Goal: Navigation & Orientation: Find specific page/section

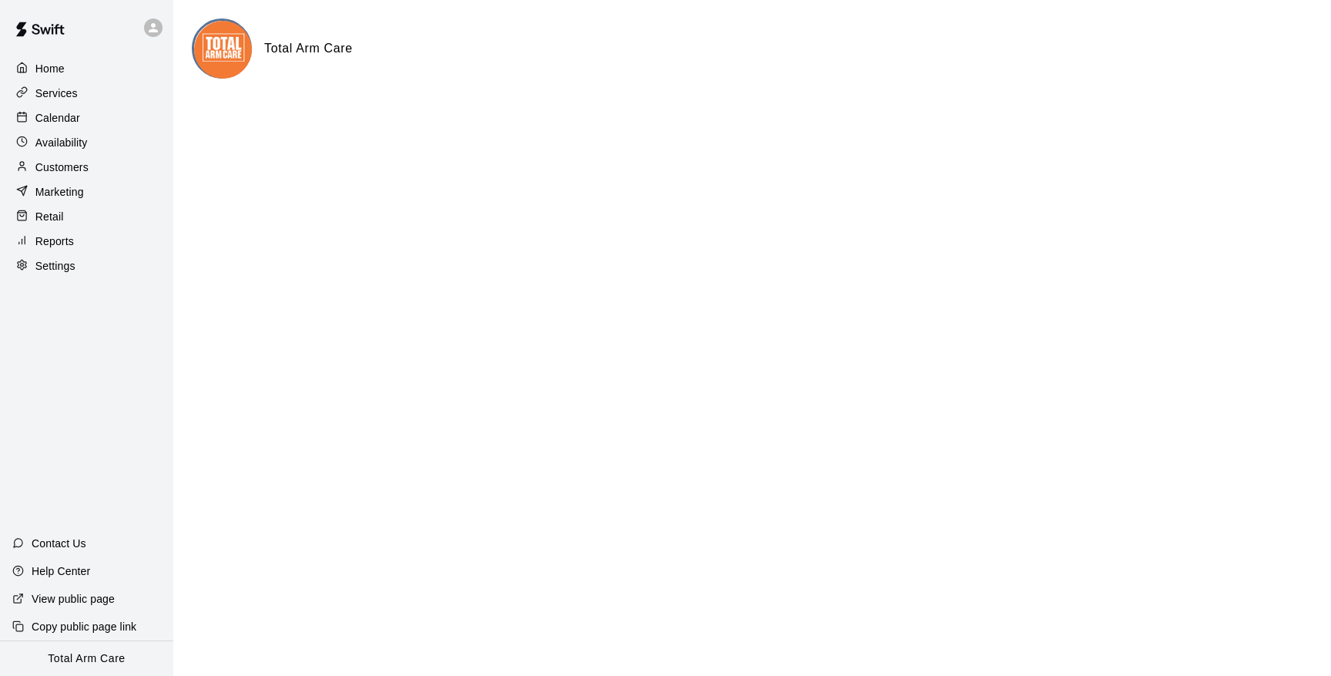
click at [153, 29] on icon at bounding box center [153, 28] width 14 height 14
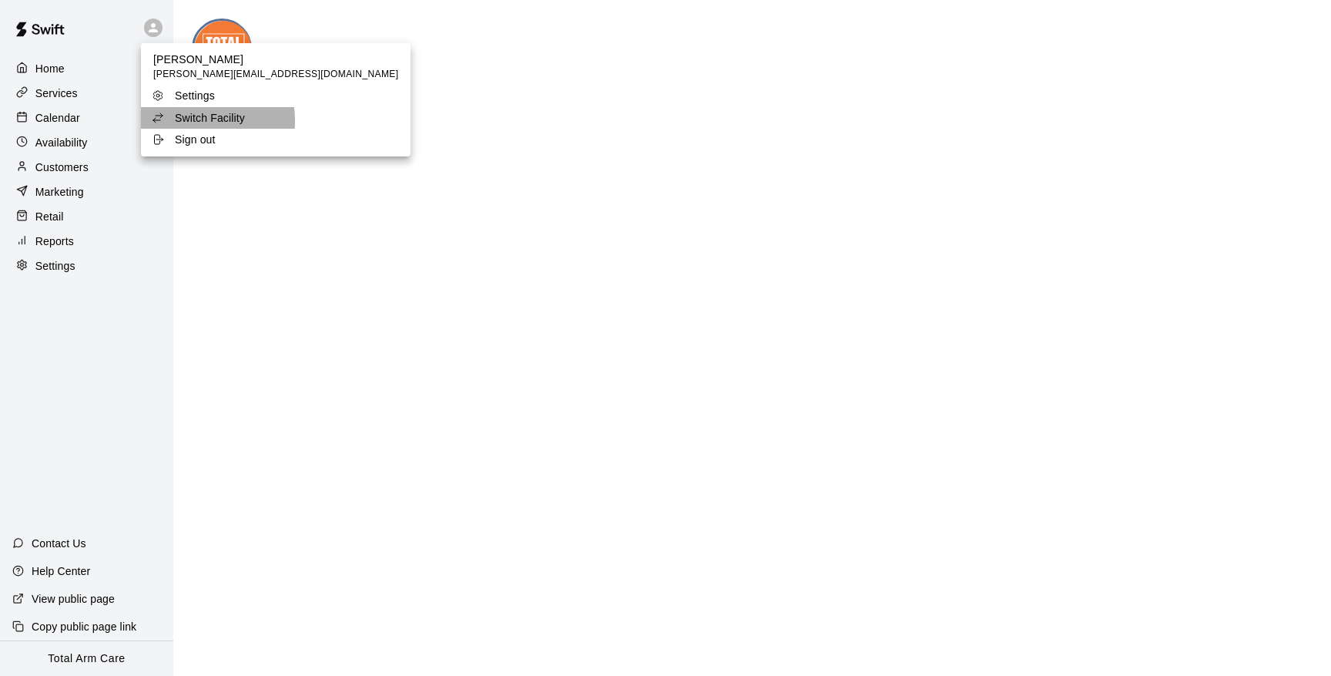
click at [195, 120] on p "Switch Facility" at bounding box center [210, 117] width 70 height 15
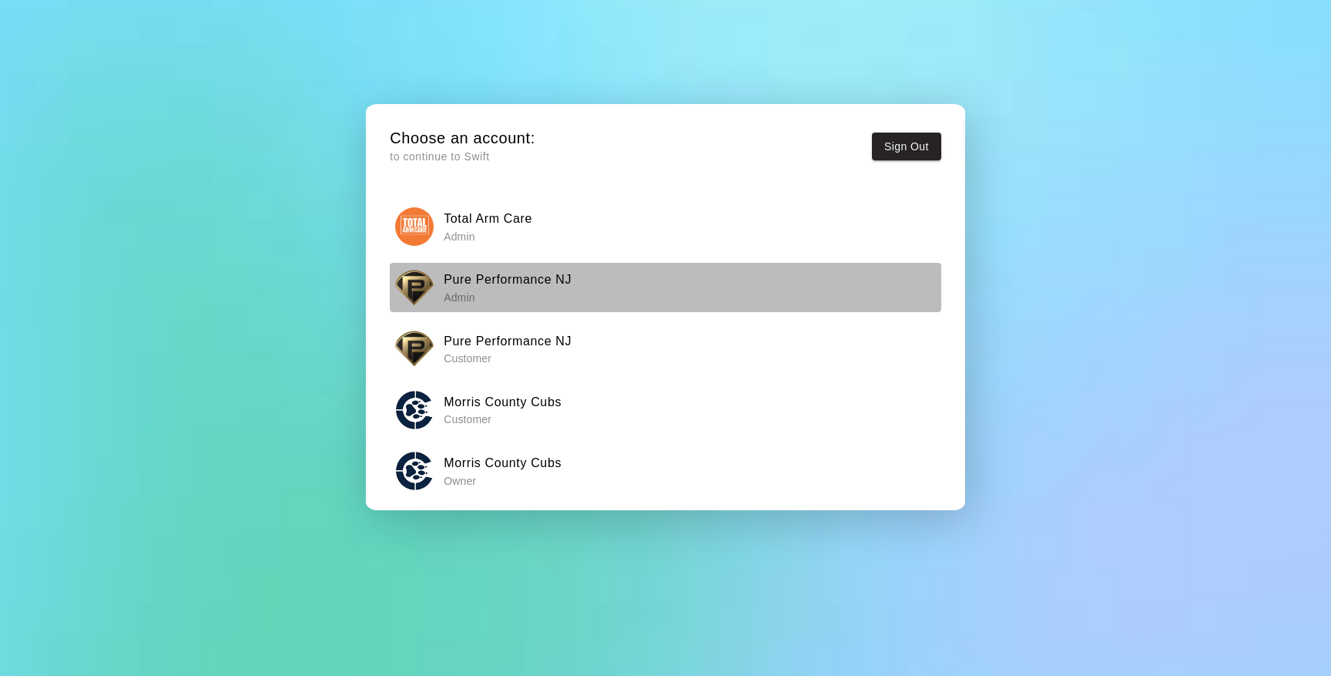
click at [511, 290] on p "Admin" at bounding box center [508, 297] width 128 height 15
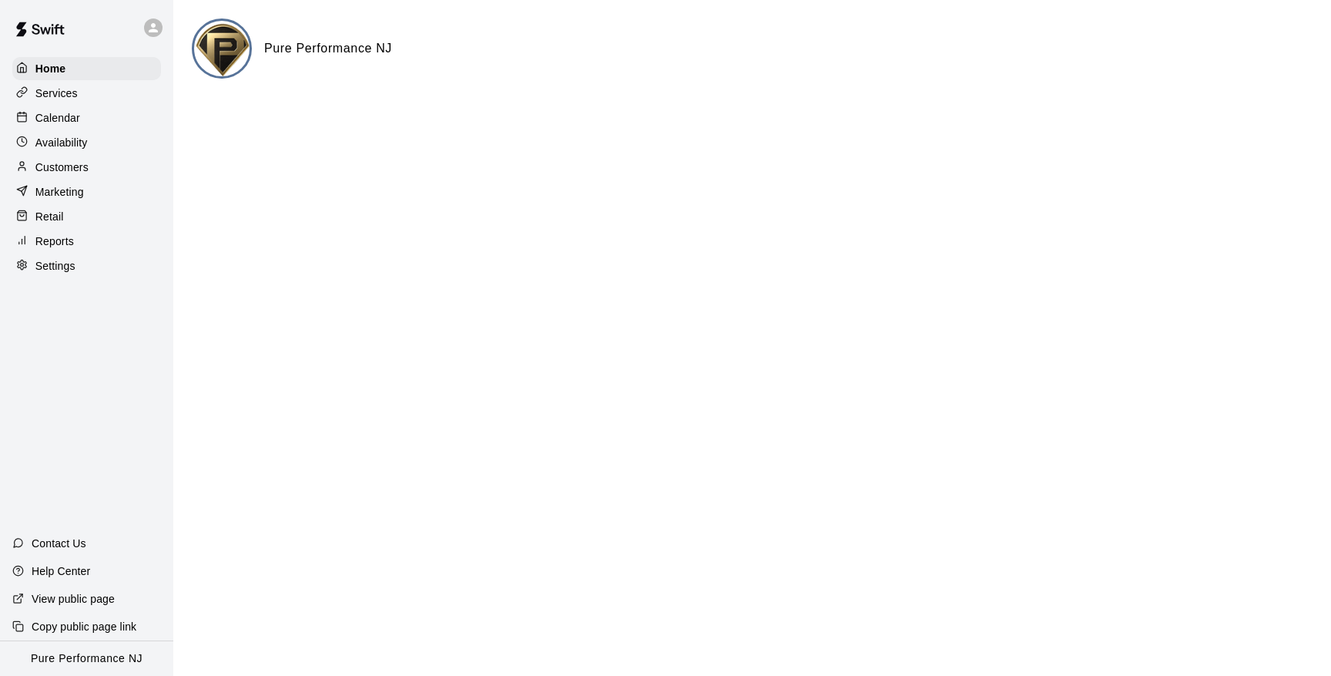
click at [45, 115] on p "Calendar" at bounding box center [57, 117] width 45 height 15
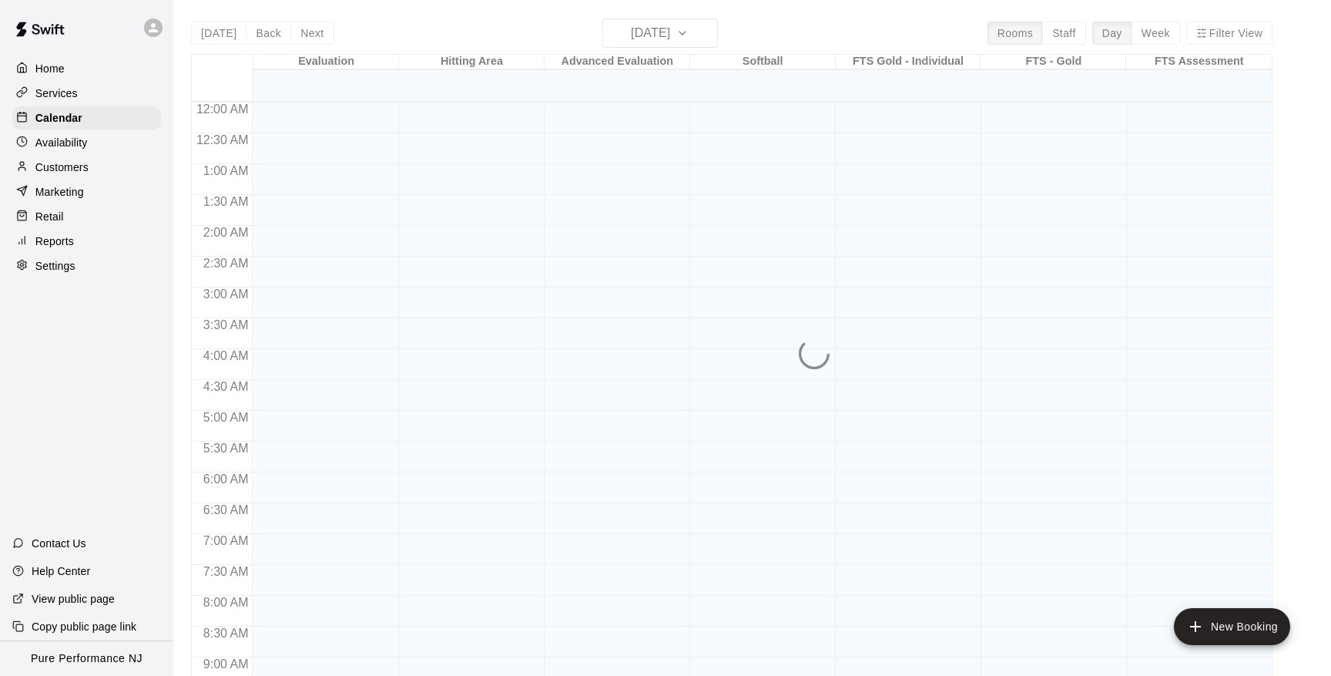
scroll to position [696, 0]
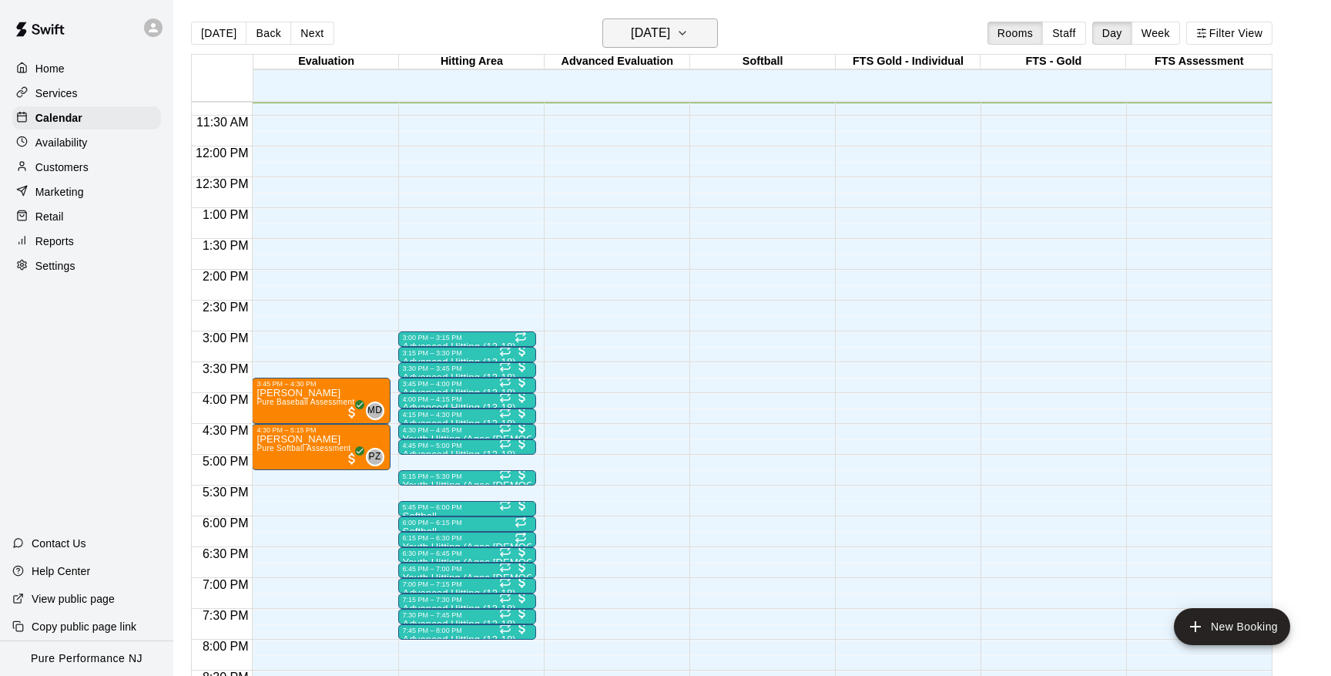
click at [670, 29] on h6 "[DATE]" at bounding box center [650, 33] width 39 height 22
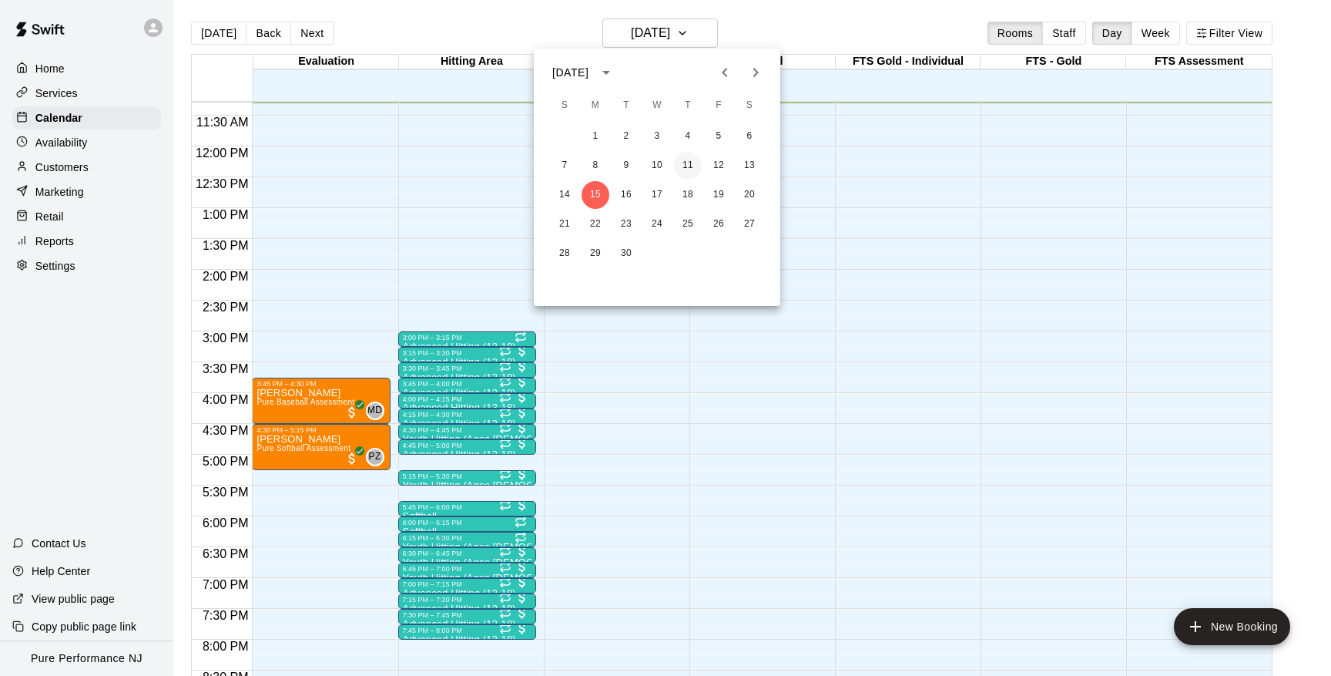
click at [688, 163] on button "11" at bounding box center [688, 166] width 28 height 28
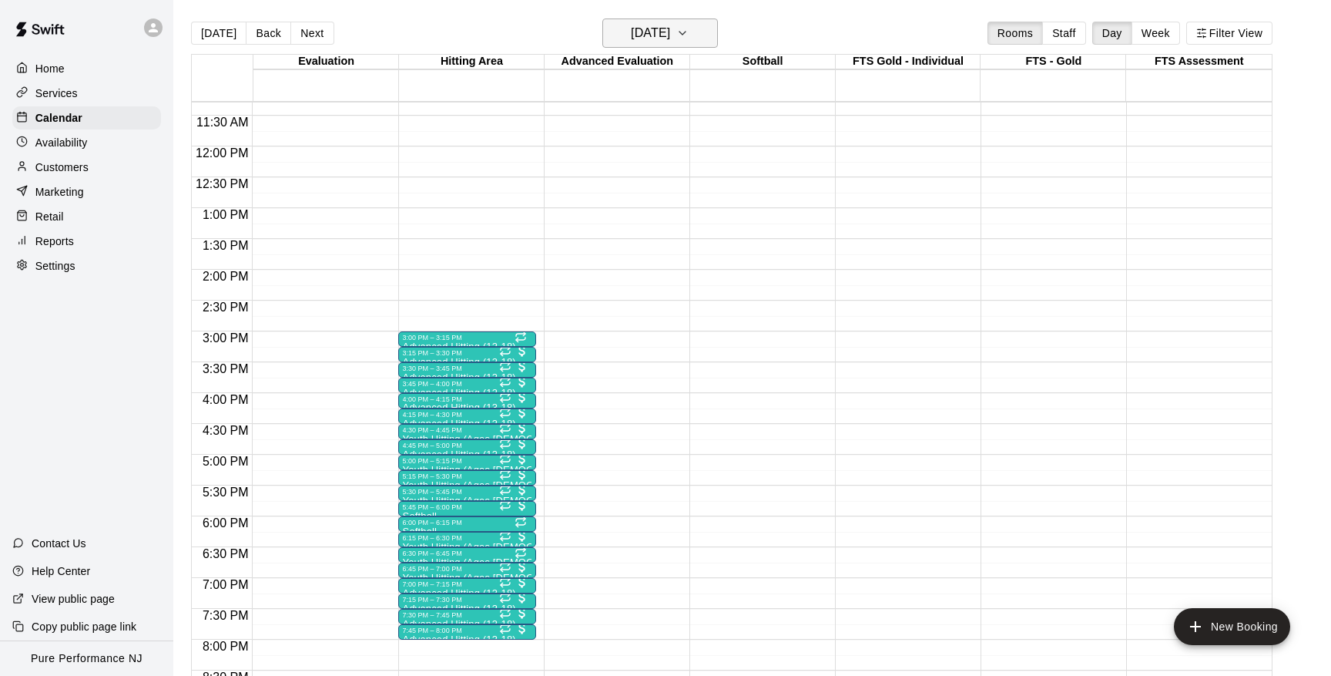
click at [648, 46] on button "[DATE]" at bounding box center [661, 32] width 116 height 29
click at [654, 162] on button "10" at bounding box center [657, 166] width 28 height 28
click at [689, 35] on icon "button" at bounding box center [683, 33] width 12 height 18
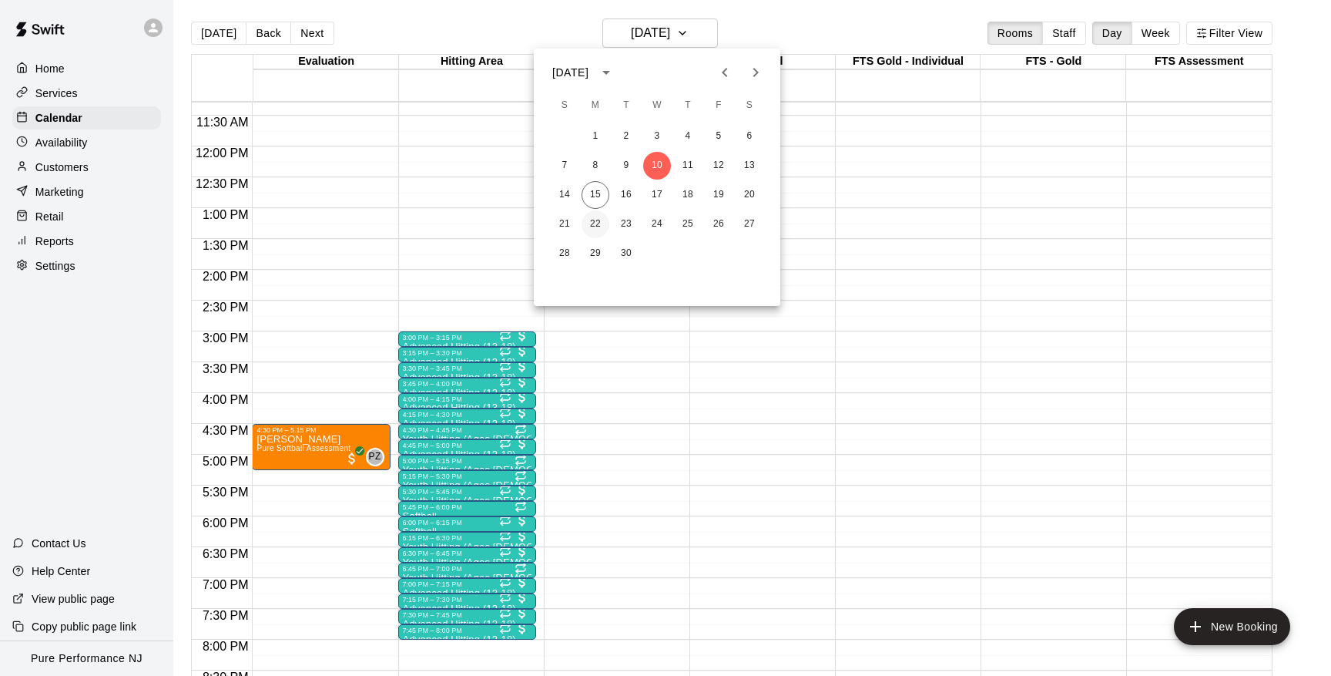
click at [589, 215] on button "22" at bounding box center [596, 224] width 28 height 28
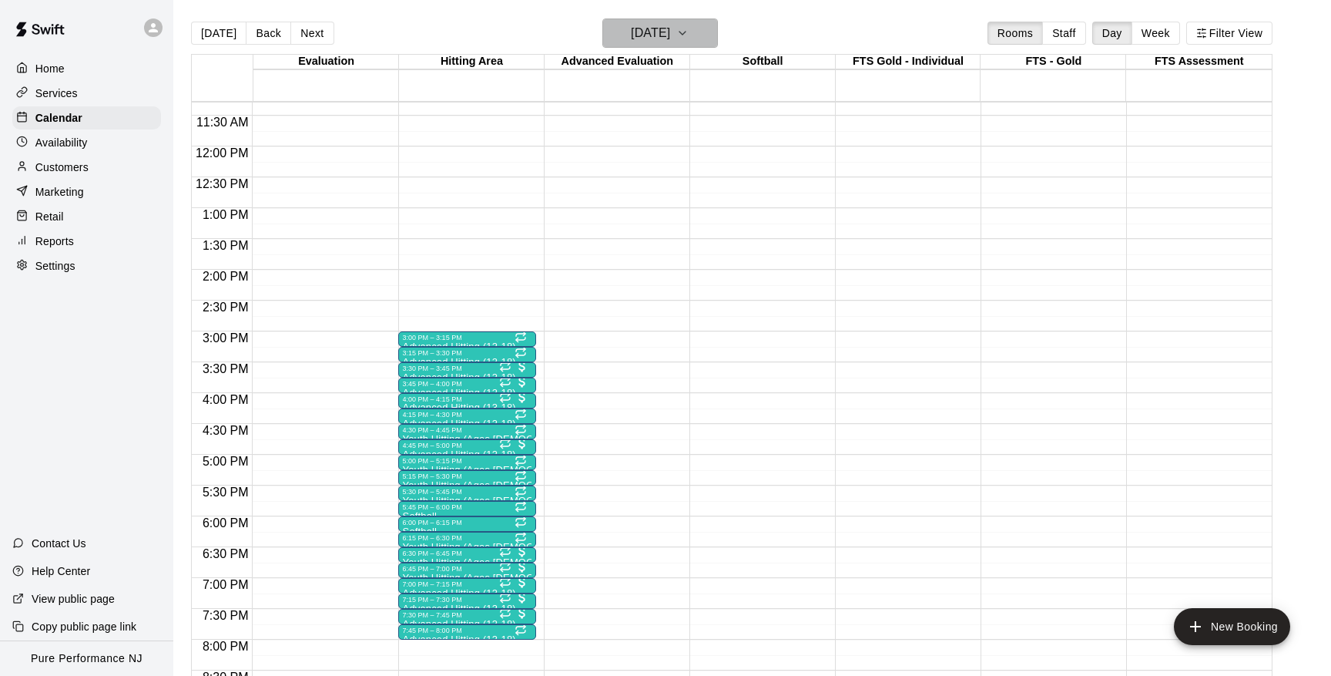
click at [670, 29] on h6 "[DATE]" at bounding box center [650, 33] width 39 height 22
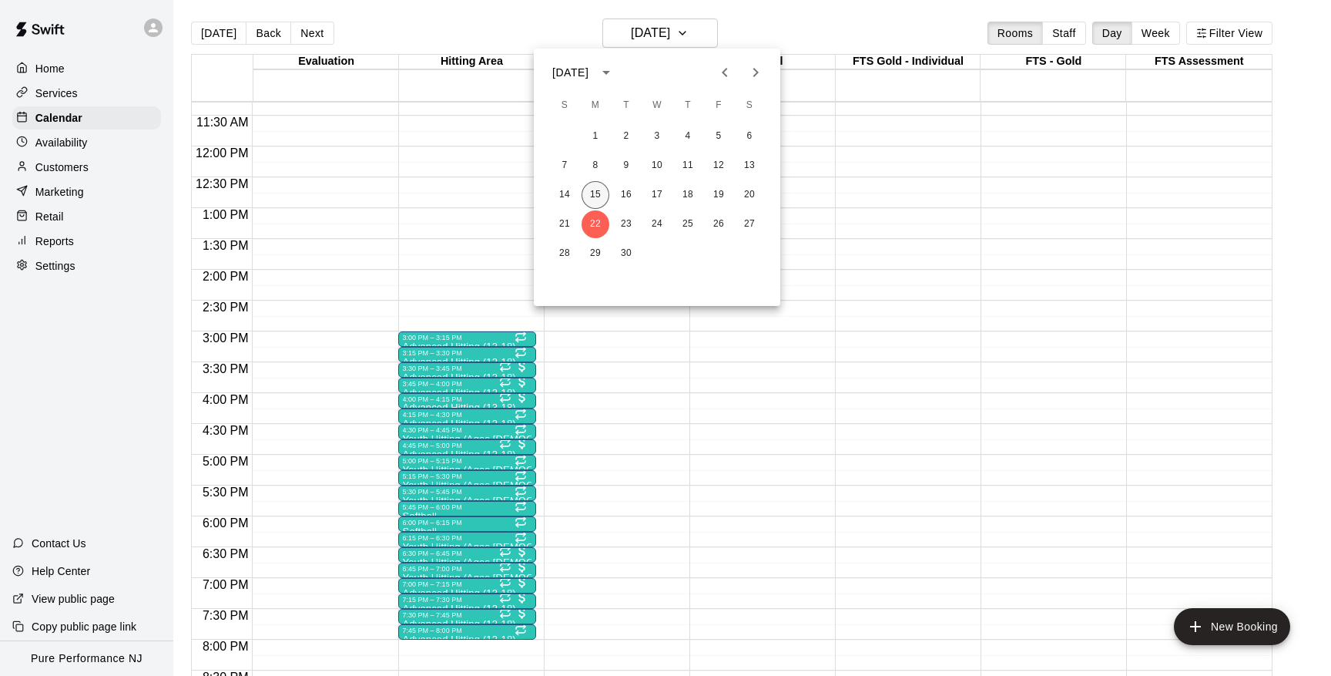
click at [599, 198] on button "15" at bounding box center [596, 195] width 28 height 28
